Goal: Book appointment/travel/reservation

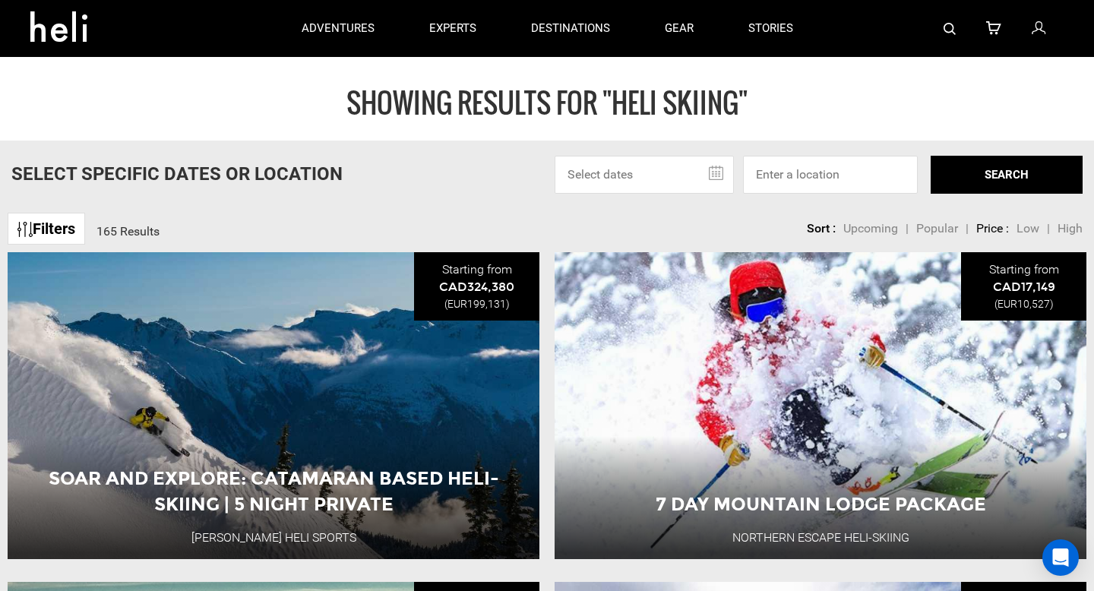
click at [717, 167] on input "text" at bounding box center [644, 175] width 179 height 38
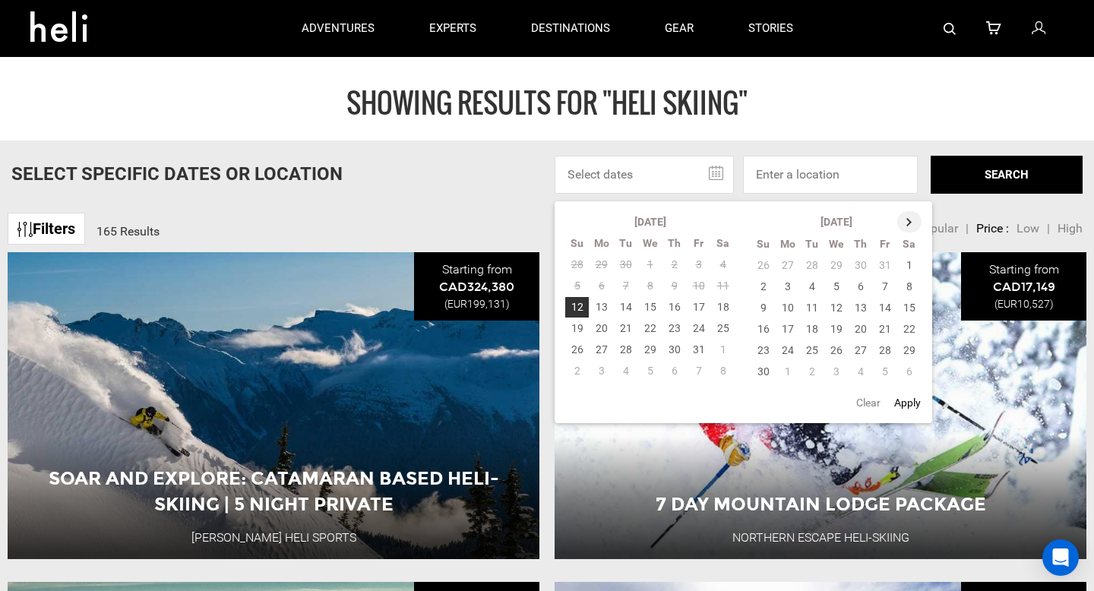
click at [909, 214] on th at bounding box center [909, 221] width 24 height 21
click at [759, 343] on td "28" at bounding box center [763, 350] width 24 height 21
click at [829, 347] on td "31" at bounding box center [836, 350] width 24 height 21
click at [912, 404] on button "Apply" at bounding box center [908, 402] width 36 height 27
type input "[DATE] - [DATE]"
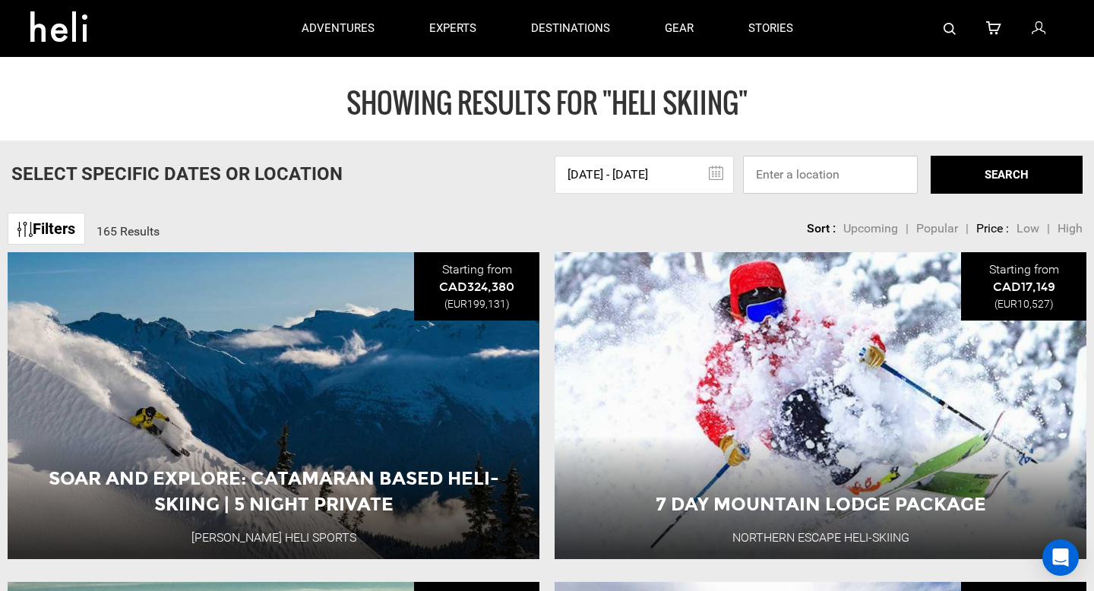
click at [876, 169] on input at bounding box center [830, 175] width 175 height 38
click at [984, 175] on button "SEARCH" at bounding box center [1007, 175] width 152 height 38
type input "Heli Skiing"
